Goal: Book appointment/travel/reservation

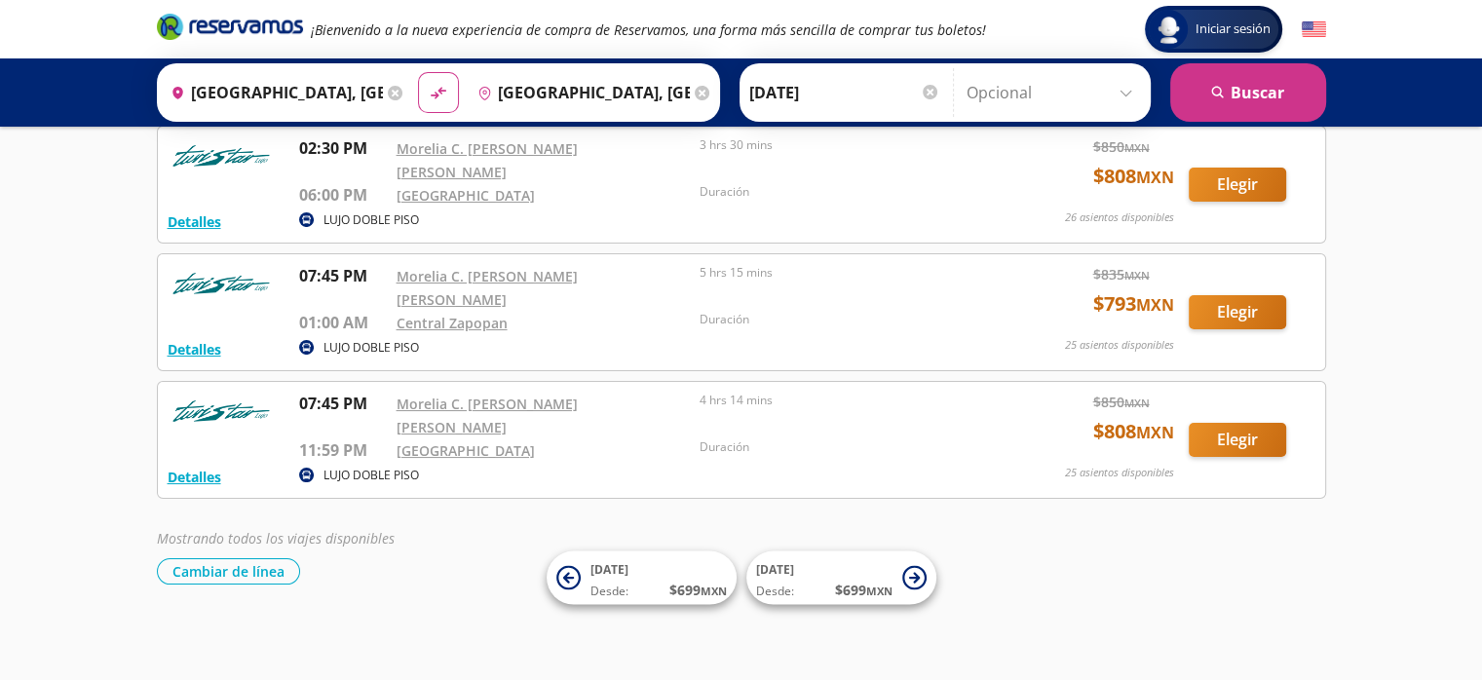
scroll to position [69, 0]
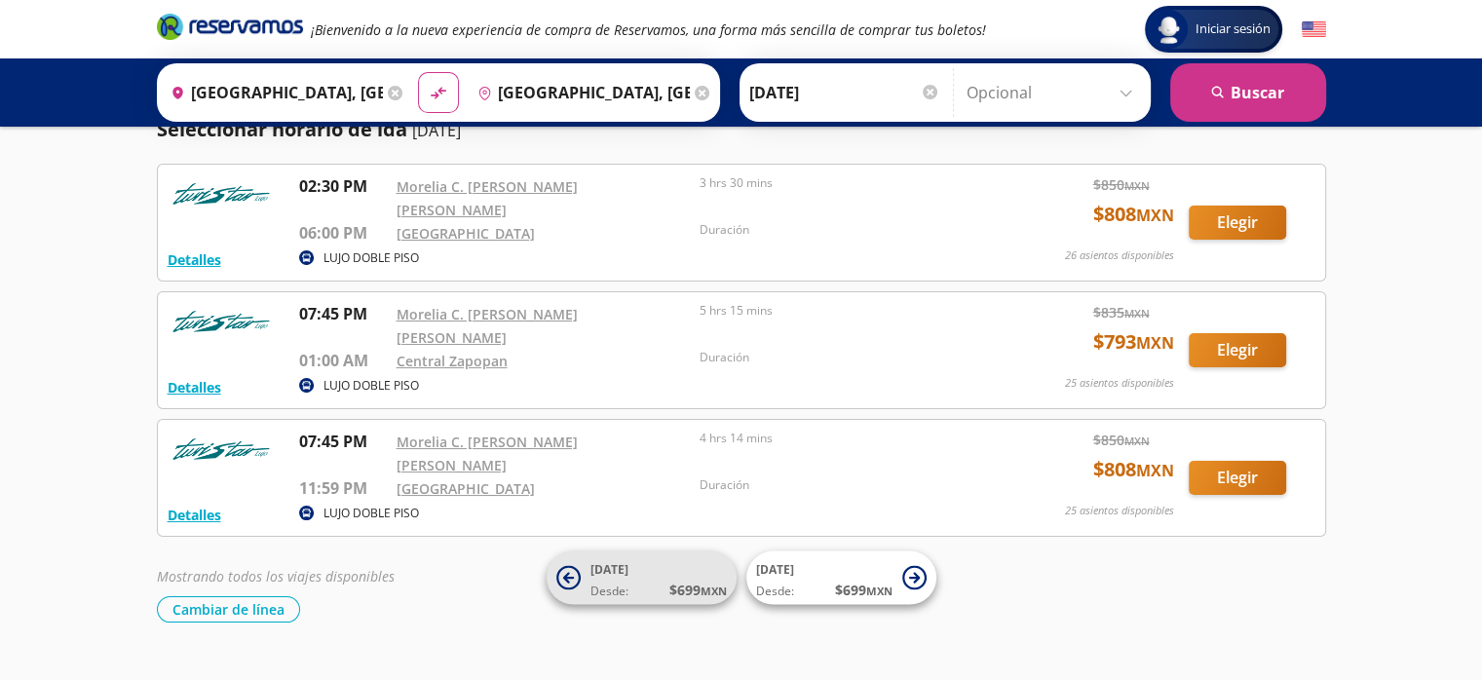
click at [616, 585] on span "Desde:" at bounding box center [609, 592] width 38 height 18
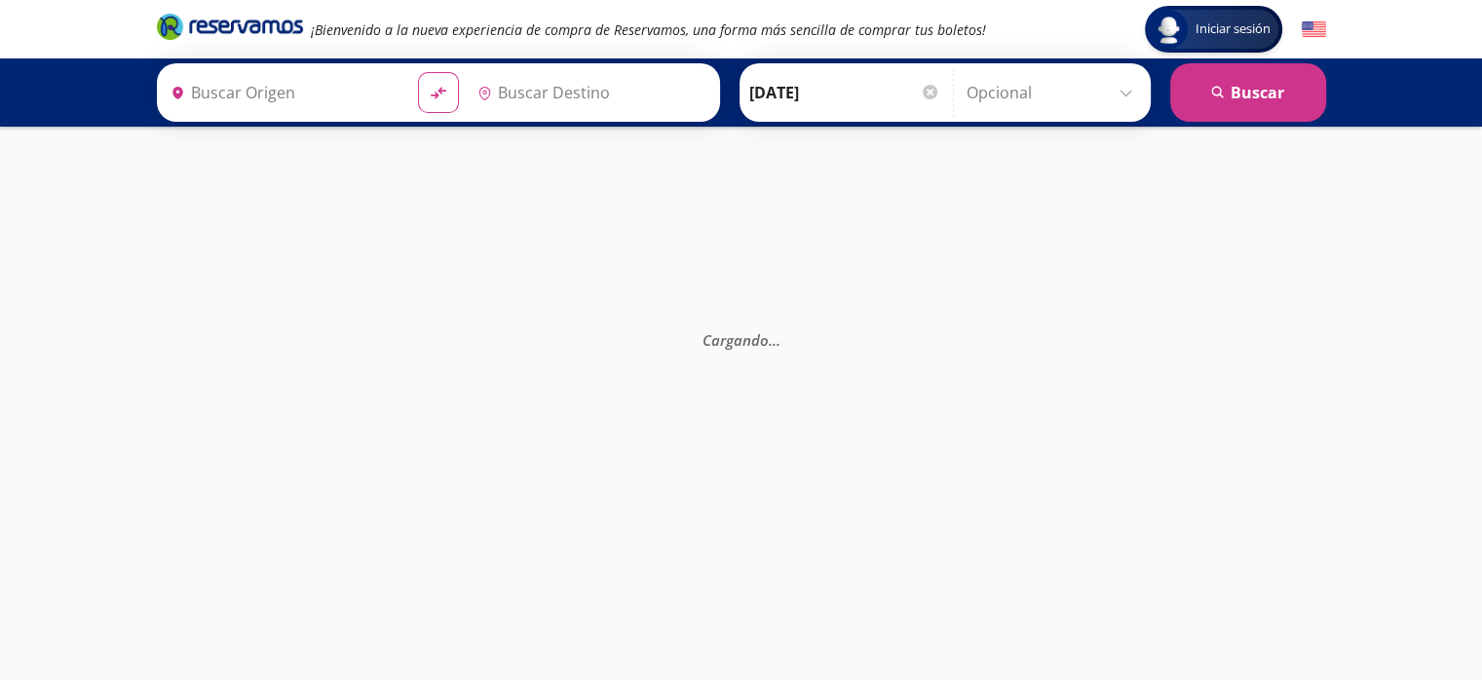
type input "[GEOGRAPHIC_DATA], [GEOGRAPHIC_DATA]"
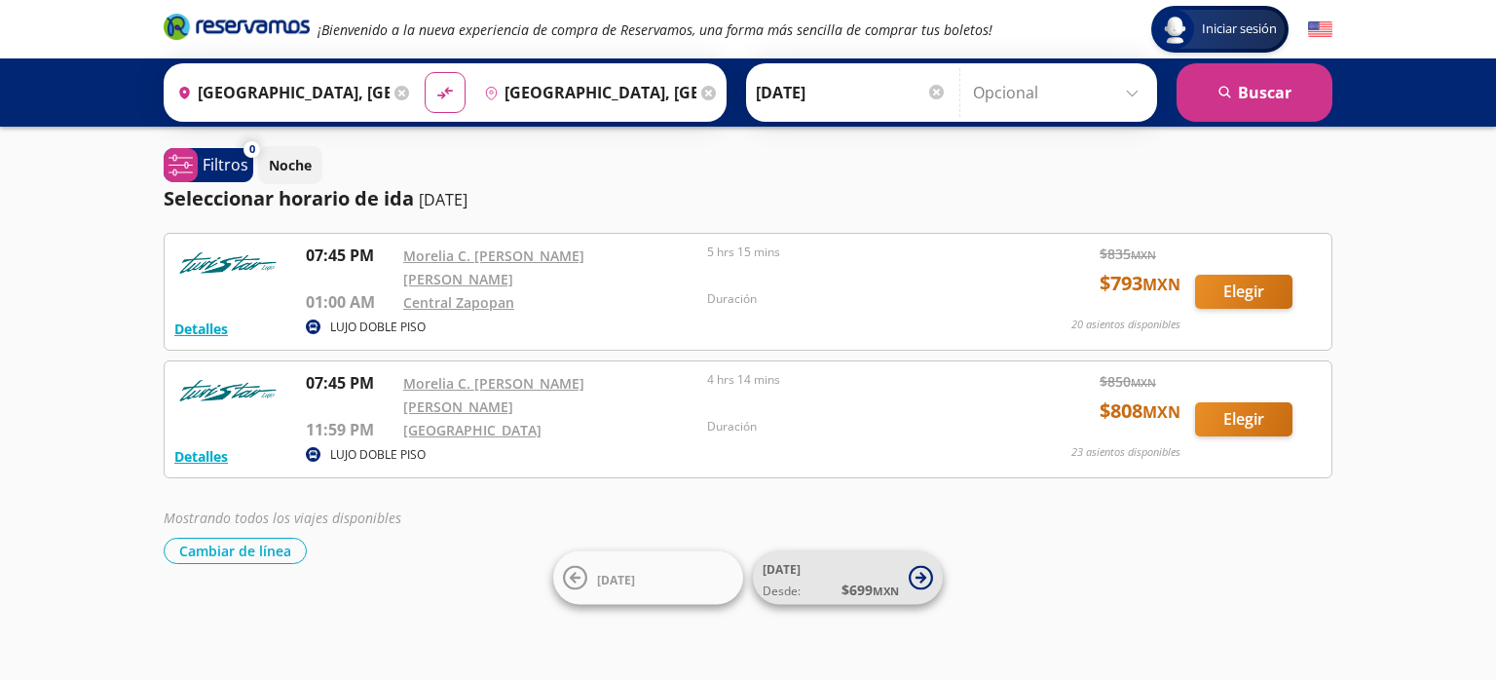
click at [920, 580] on icon at bounding box center [921, 578] width 24 height 24
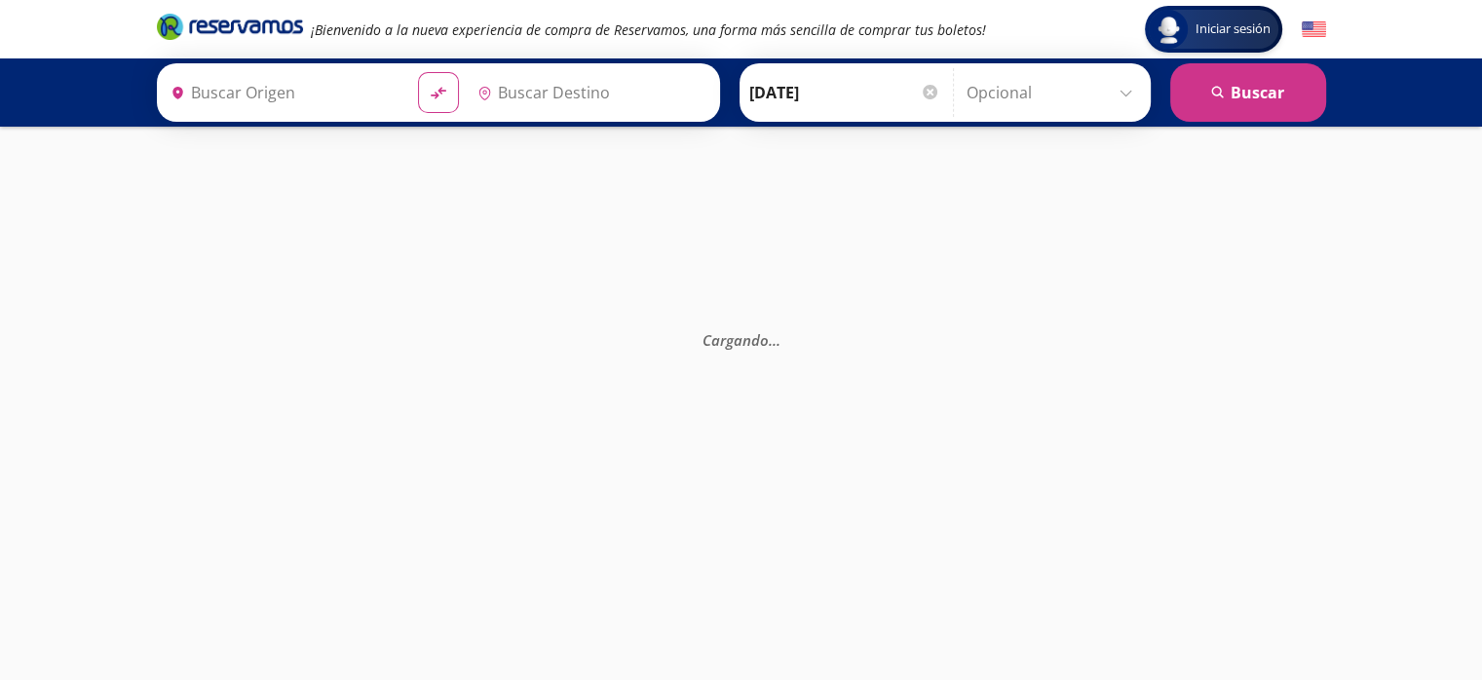
type input "[GEOGRAPHIC_DATA], [GEOGRAPHIC_DATA]"
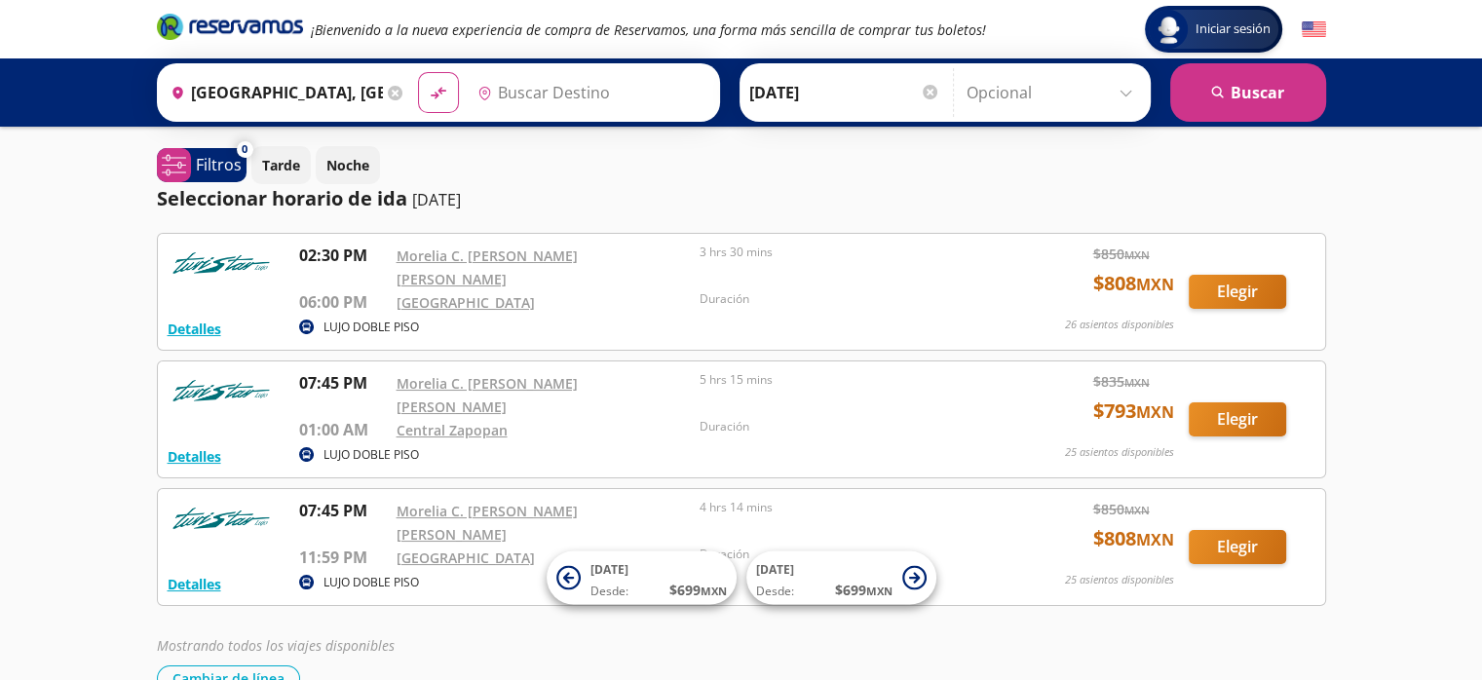
type input "[GEOGRAPHIC_DATA], [GEOGRAPHIC_DATA]"
